Goal: Find contact information: Find contact information

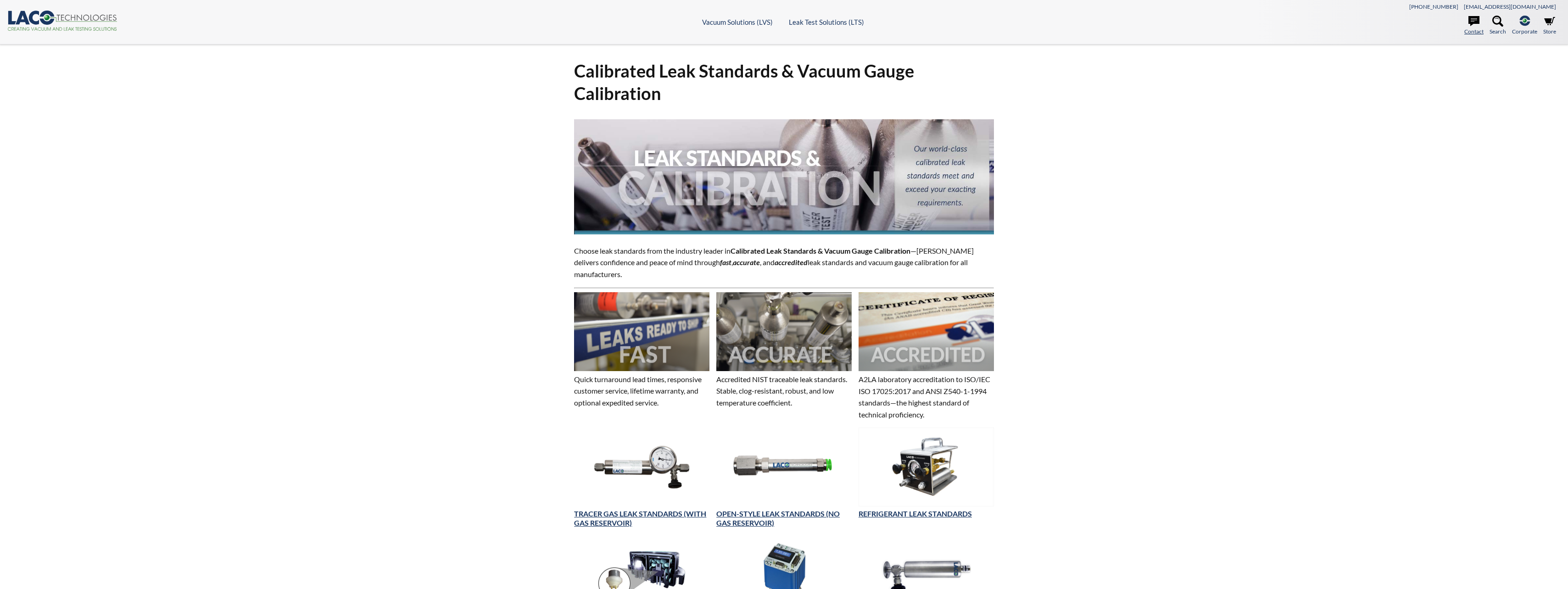
click at [1467, 26] on link "Contact" at bounding box center [1473, 26] width 19 height 20
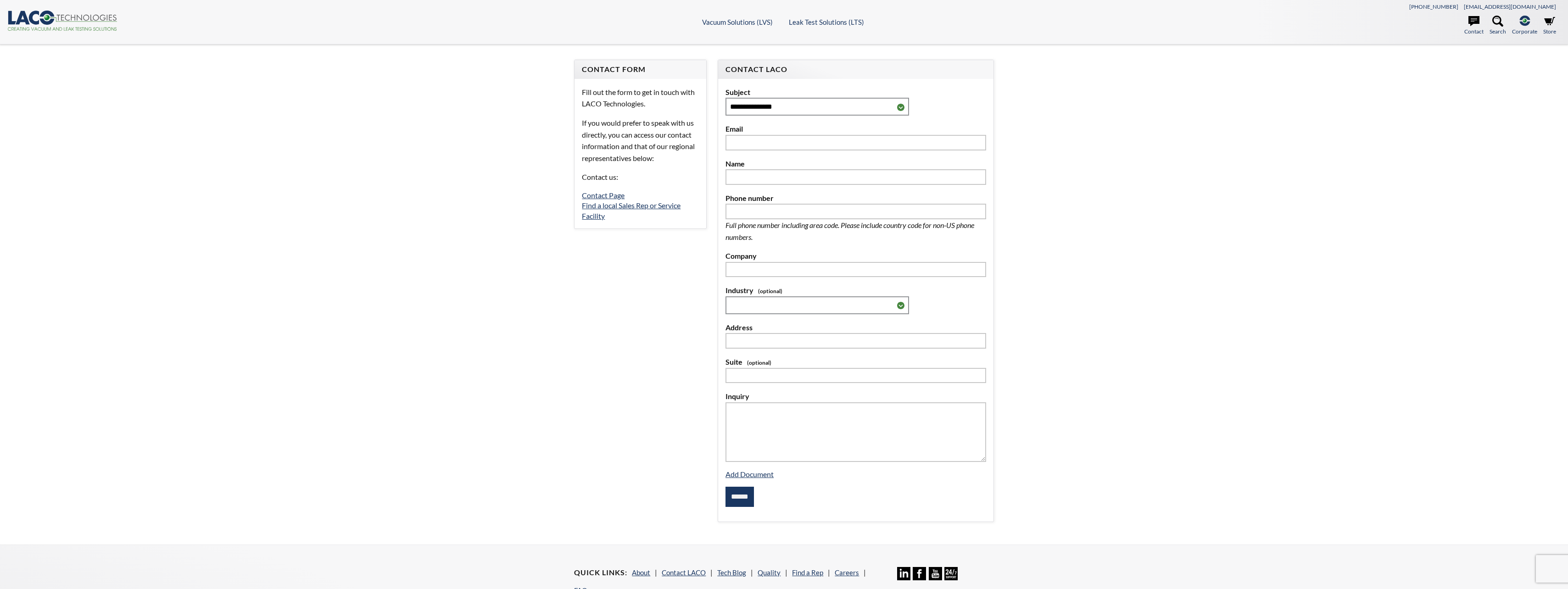
select select "Language Translate Widget"
click at [953, 577] on img at bounding box center [951, 574] width 13 height 13
click at [672, 205] on link "Find a local Sales Rep or Service Facility" at bounding box center [631, 210] width 99 height 19
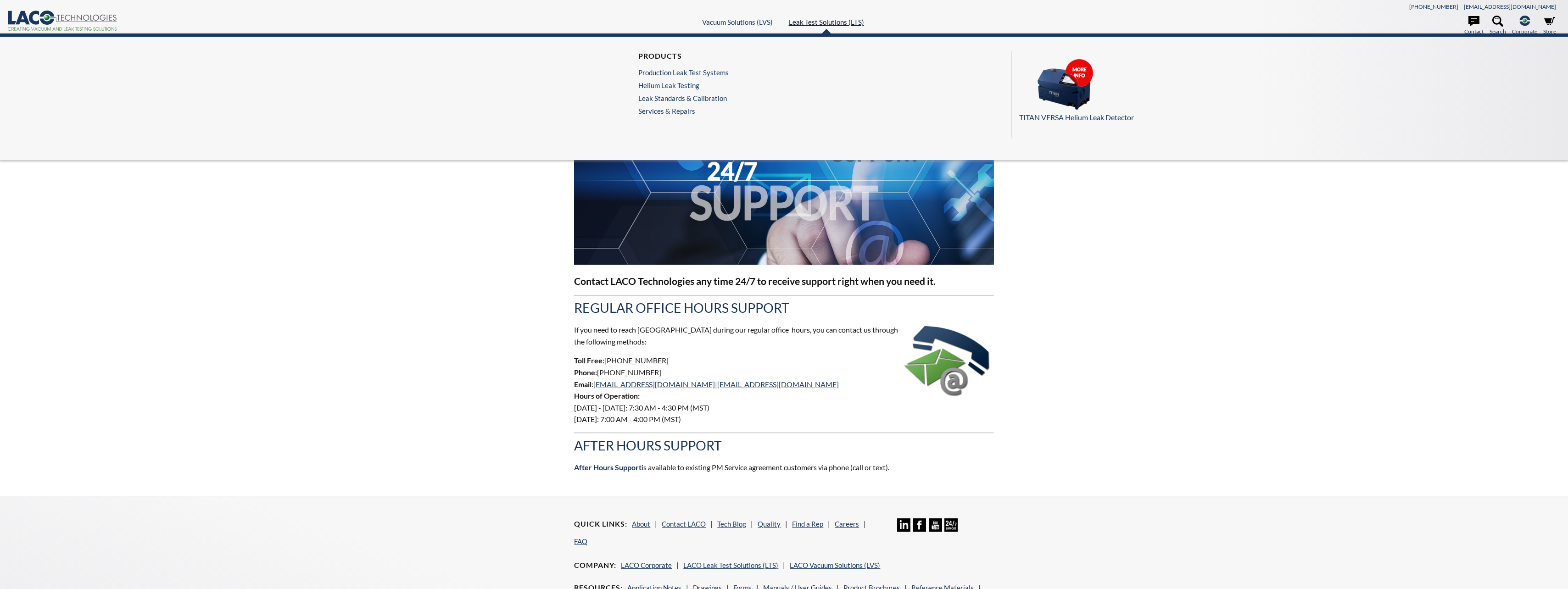
click at [833, 25] on link "Leak Test Solutions (LTS)" at bounding box center [826, 22] width 76 height 8
